Goal: Information Seeking & Learning: Learn about a topic

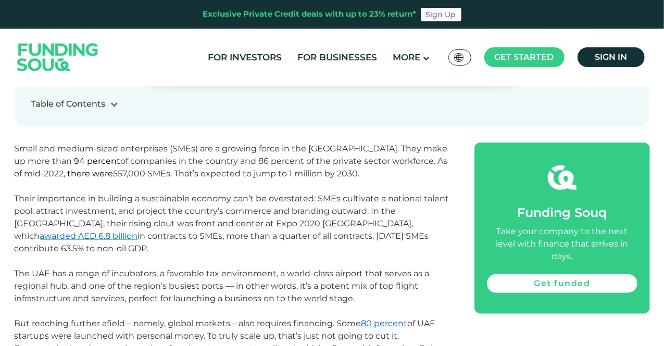
scroll to position [521, 0]
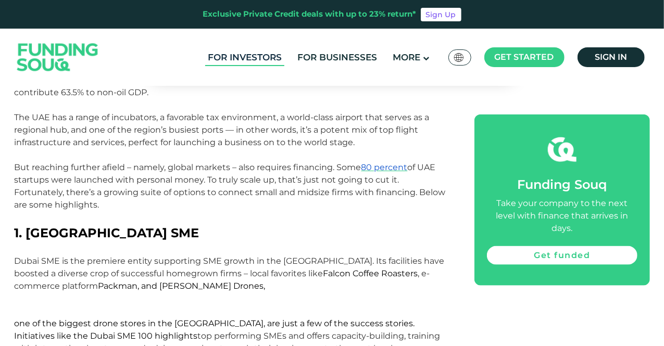
click at [258, 57] on link "For Investors" at bounding box center [244, 57] width 79 height 17
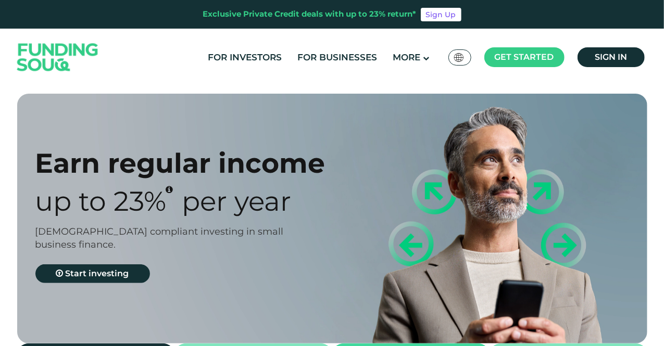
type tc-range-slider "4"
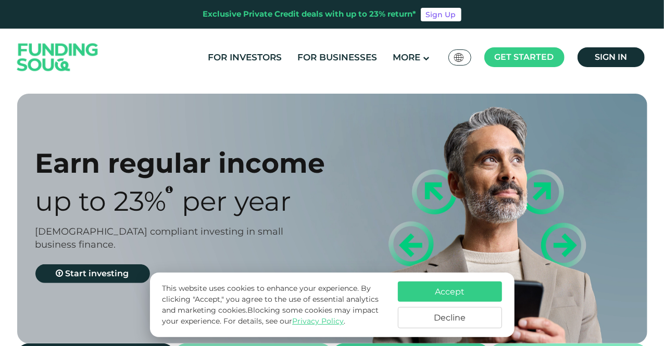
click at [457, 295] on button "Accept" at bounding box center [450, 292] width 104 height 20
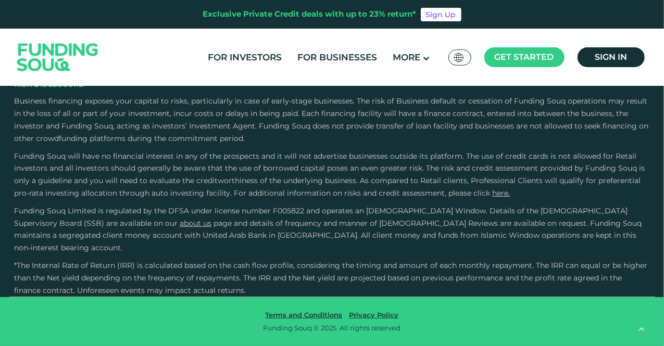
scroll to position [2501, 0]
click at [369, 61] on link "For Businesses" at bounding box center [337, 57] width 85 height 17
